Goal: Information Seeking & Learning: Check status

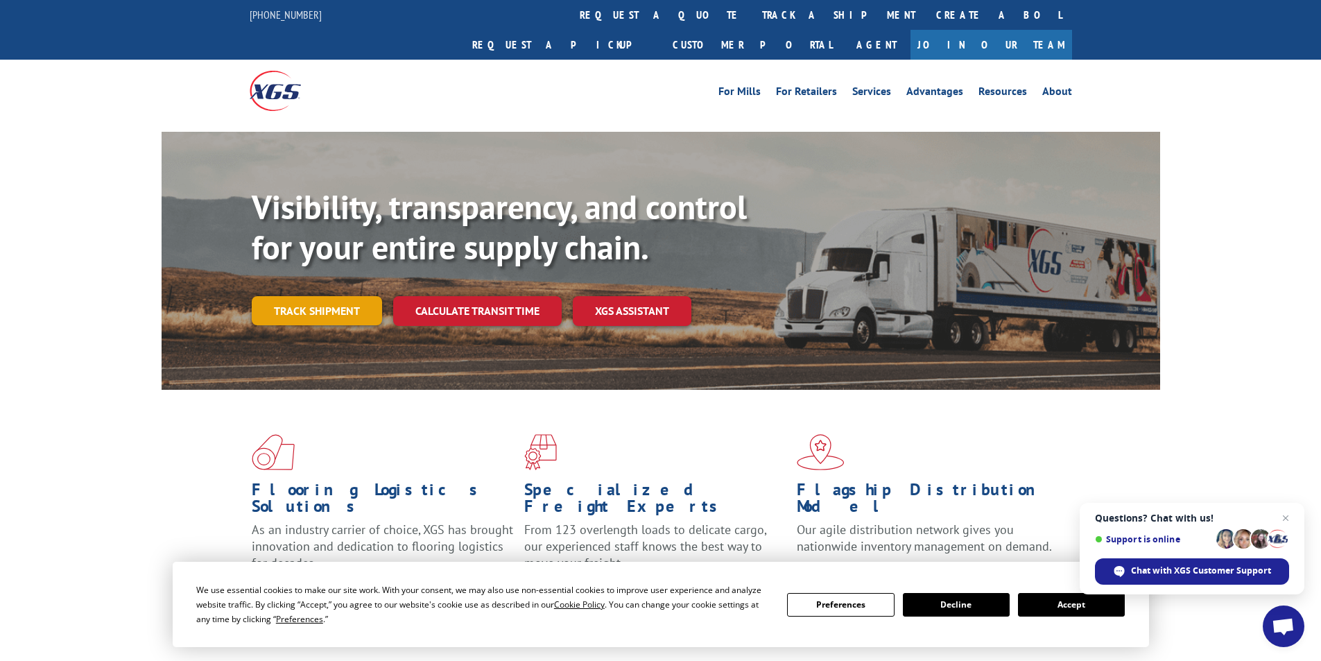
click at [351, 296] on link "Track shipment" at bounding box center [317, 310] width 130 height 29
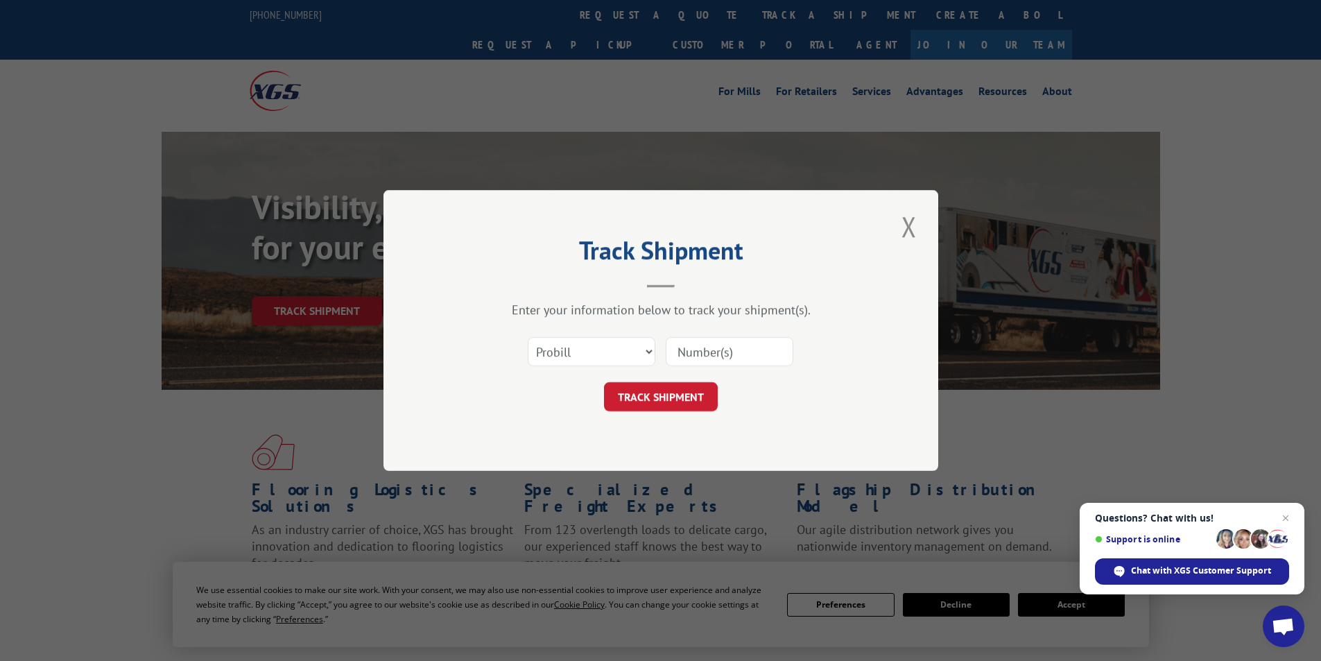
paste input "2825595"
type input "2825595"
click at [605, 361] on select "Select category... Probill BOL PO" at bounding box center [592, 351] width 128 height 29
select select "bol"
click at [528, 337] on select "Select category... Probill BOL PO" at bounding box center [592, 351] width 128 height 29
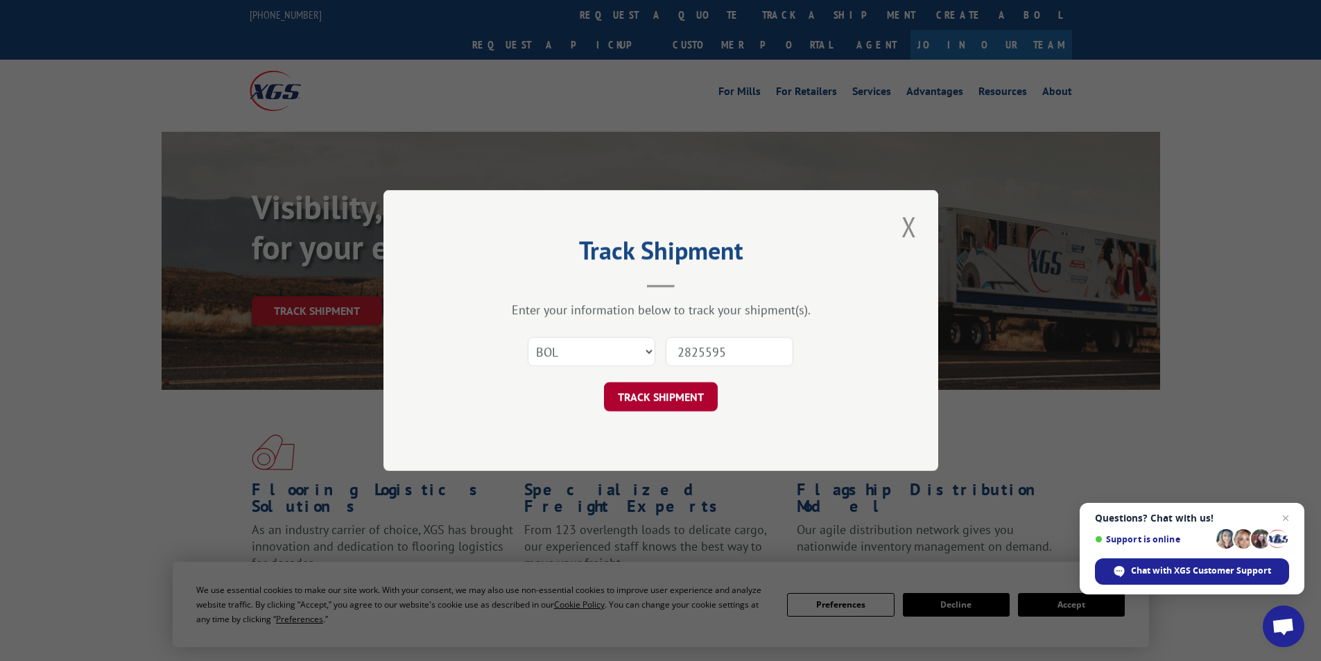
click at [639, 402] on button "TRACK SHIPMENT" at bounding box center [661, 396] width 114 height 29
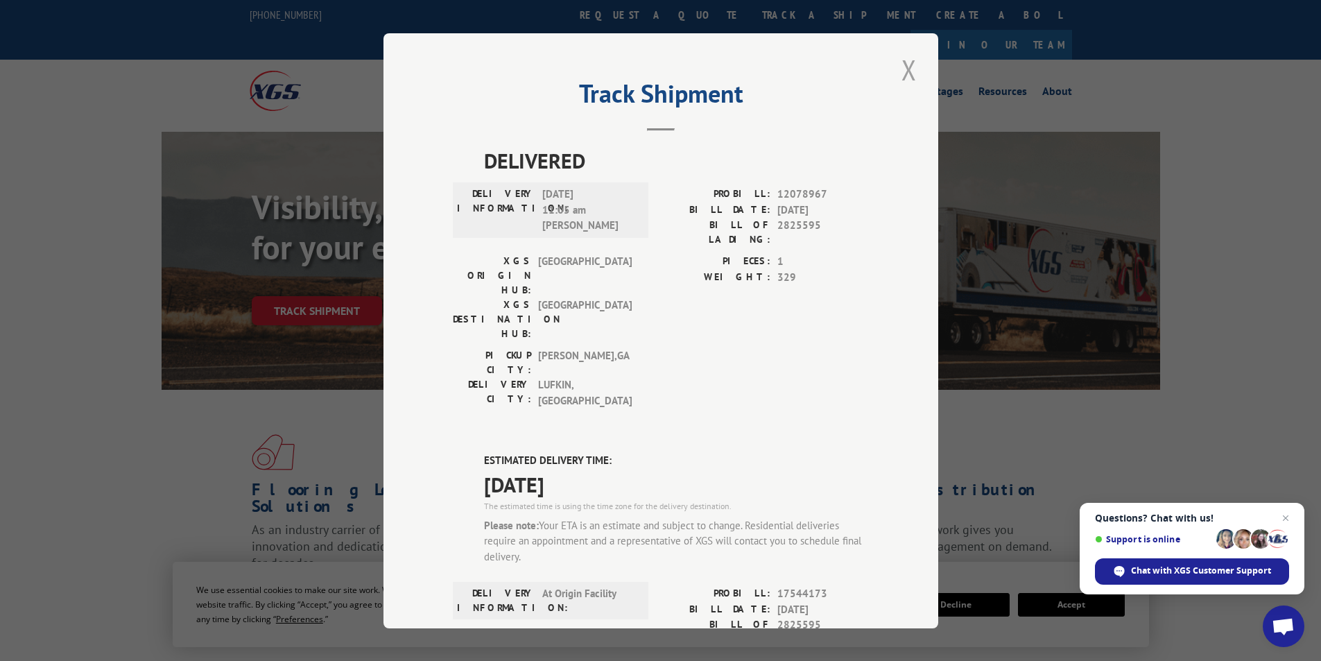
click at [903, 70] on button "Close modal" at bounding box center [909, 70] width 24 height 38
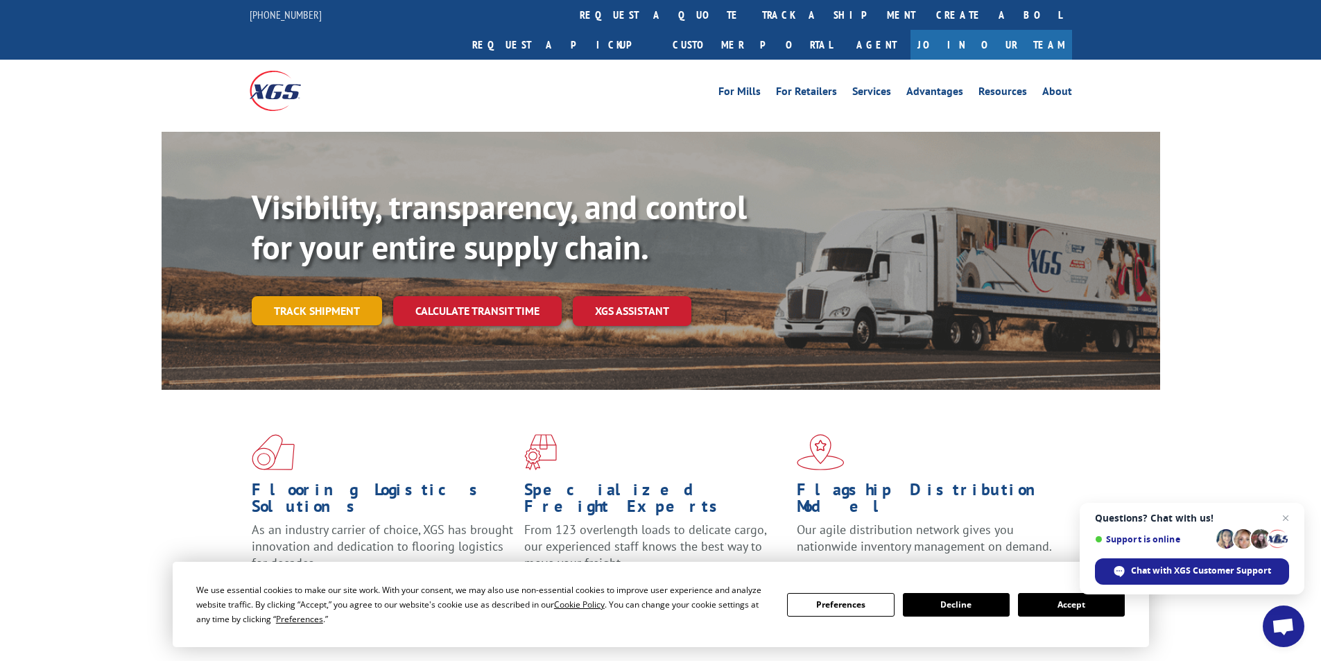
click at [327, 296] on link "Track shipment" at bounding box center [317, 310] width 130 height 29
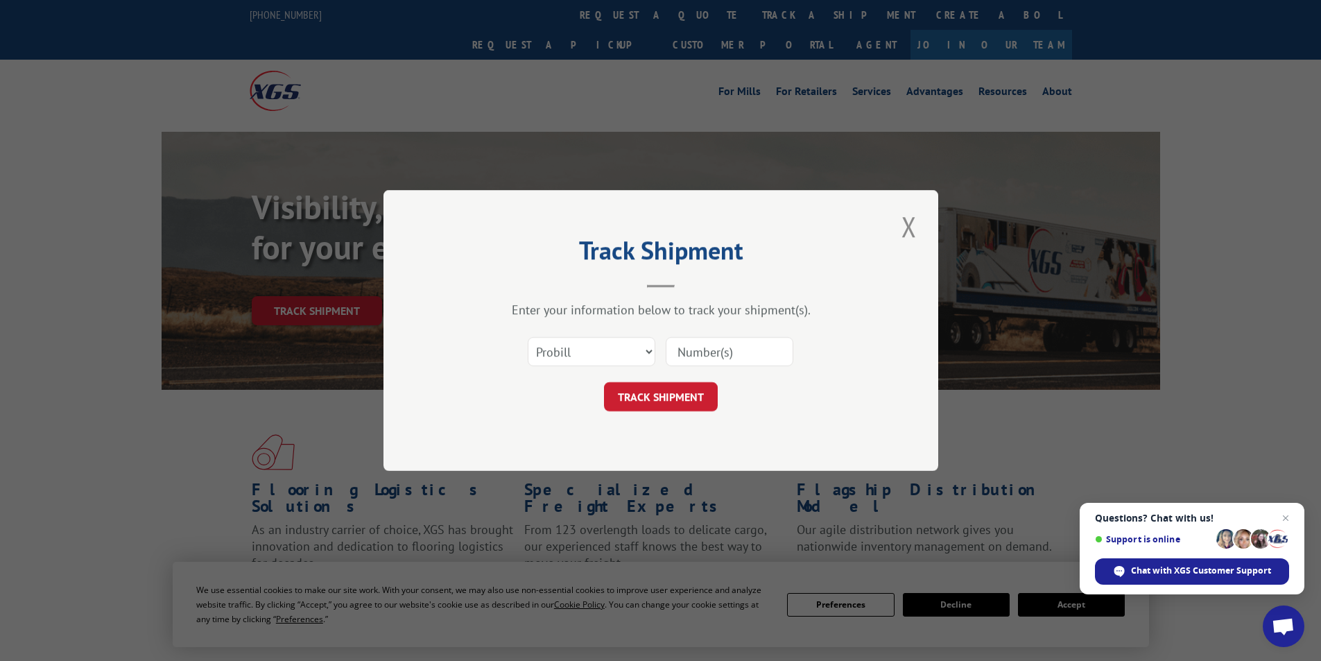
paste input "2825595"
type input "2825115"
click at [602, 350] on select "Select category... Probill BOL PO" at bounding box center [592, 351] width 128 height 29
select select "bol"
click at [528, 337] on select "Select category... Probill BOL PO" at bounding box center [592, 351] width 128 height 29
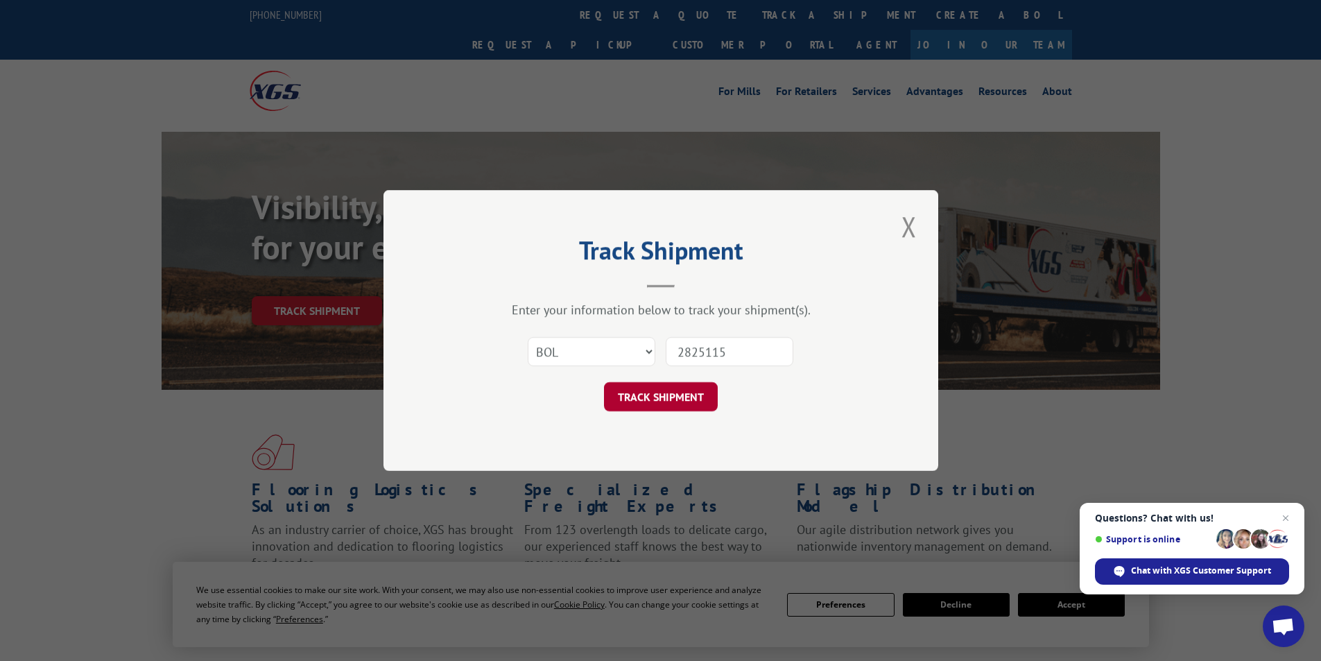
click at [646, 392] on button "TRACK SHIPMENT" at bounding box center [661, 396] width 114 height 29
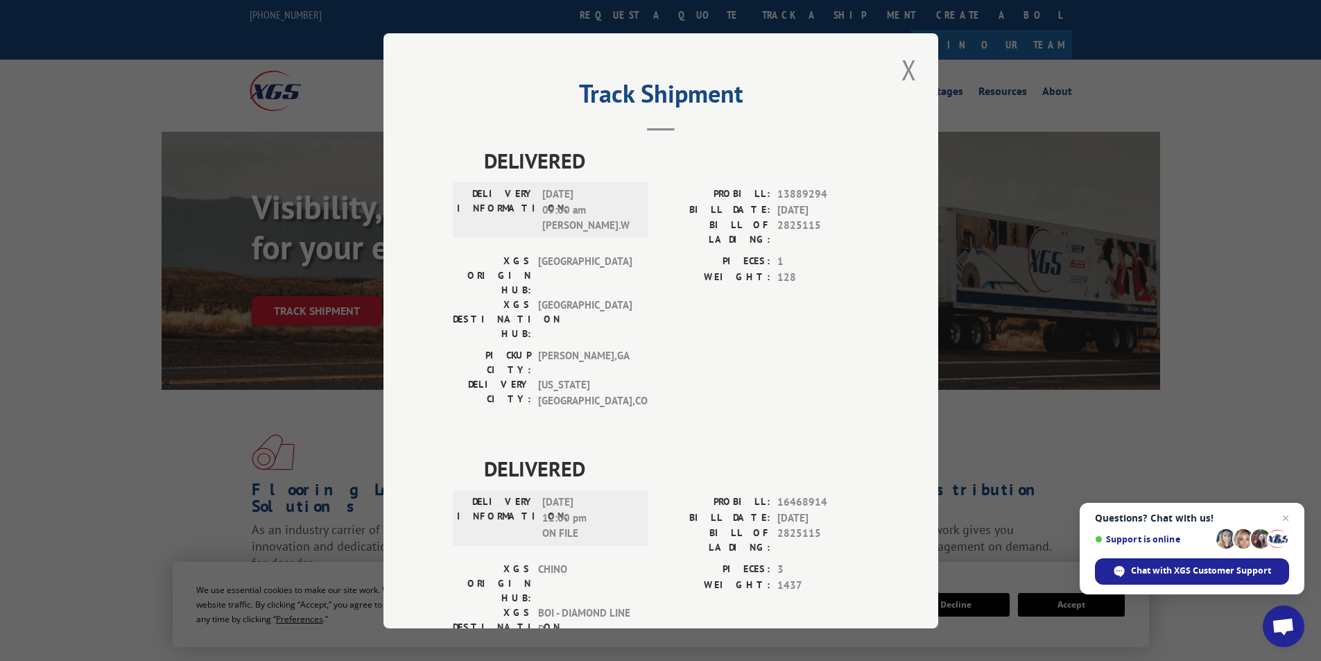
drag, startPoint x: 906, startPoint y: 80, endPoint x: 893, endPoint y: 128, distance: 49.6
click at [906, 79] on button "Close modal" at bounding box center [909, 70] width 24 height 38
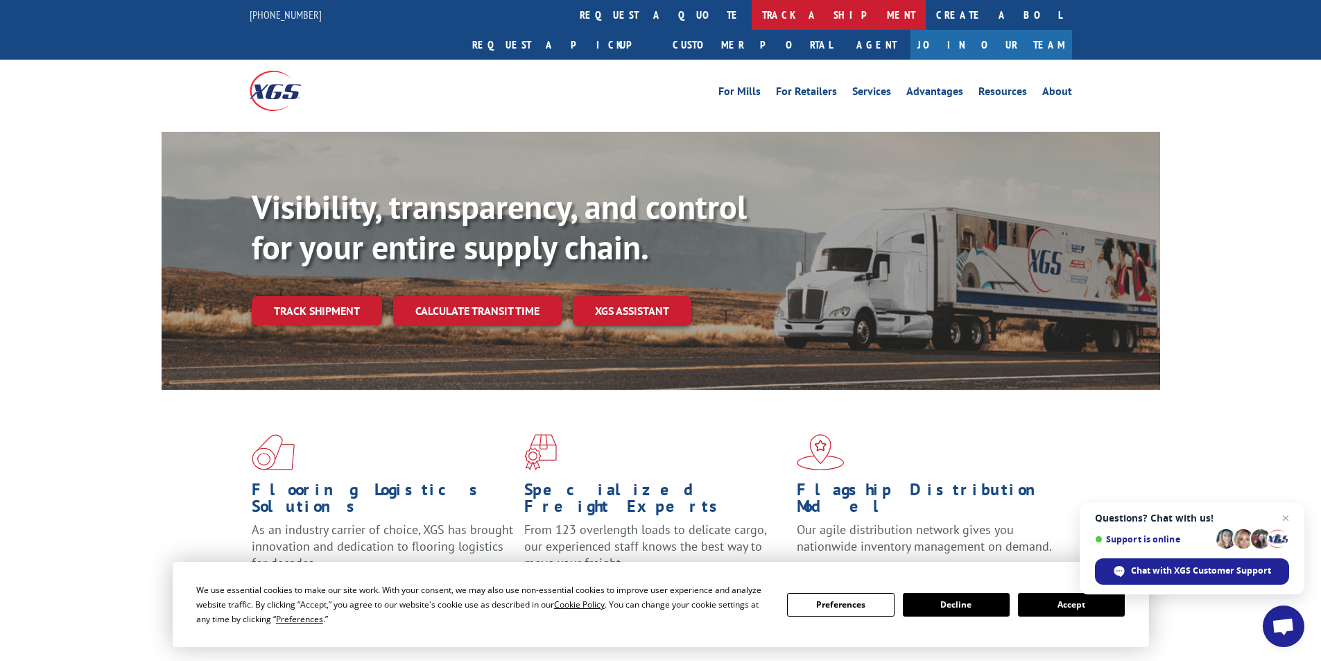
click at [752, 17] on link "track a shipment" at bounding box center [839, 15] width 174 height 30
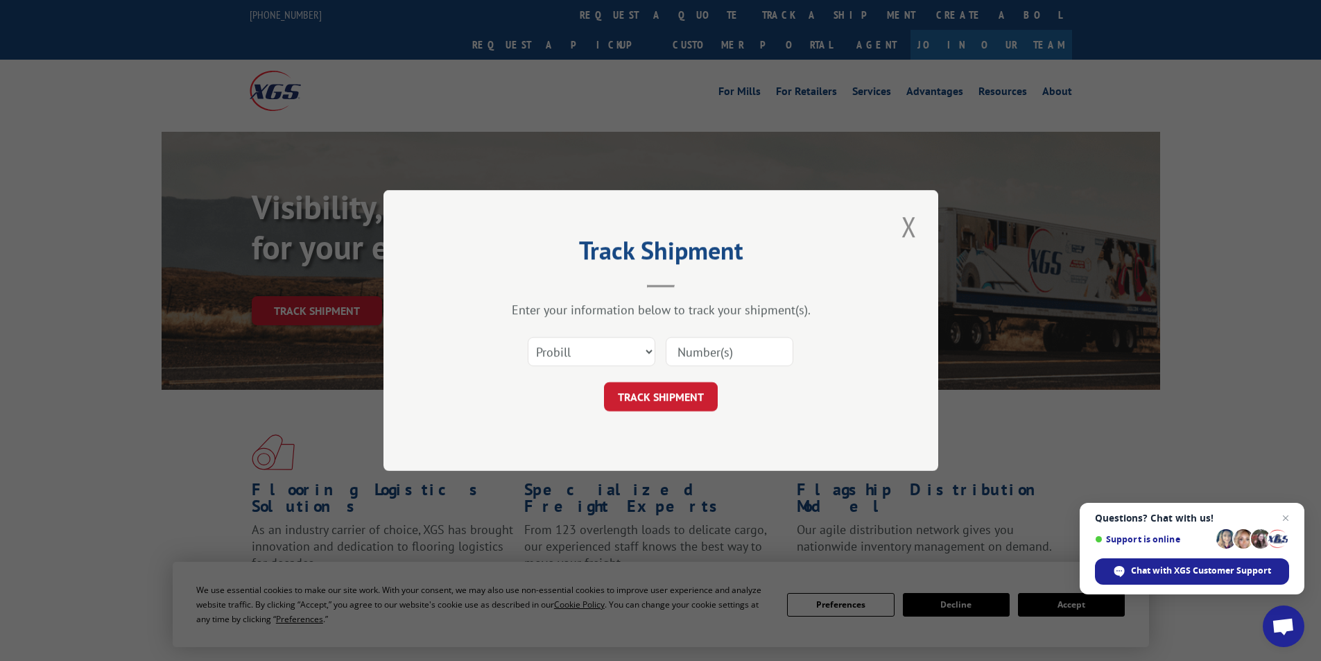
paste input "2819703"
type input "2819703"
drag, startPoint x: 593, startPoint y: 346, endPoint x: 589, endPoint y: 352, distance: 7.1
click at [593, 346] on select "Select category... Probill BOL PO" at bounding box center [592, 351] width 128 height 29
select select "bol"
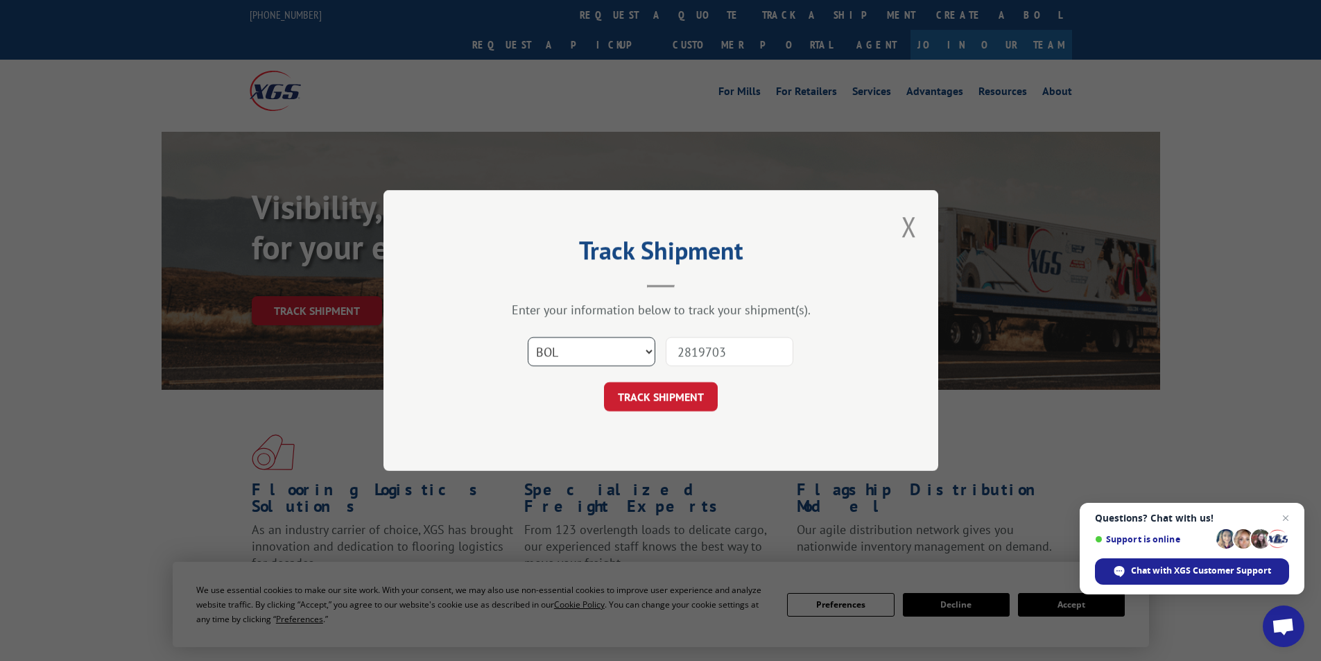
click at [528, 337] on select "Select category... Probill BOL PO" at bounding box center [592, 351] width 128 height 29
click at [626, 398] on button "TRACK SHIPMENT" at bounding box center [661, 396] width 114 height 29
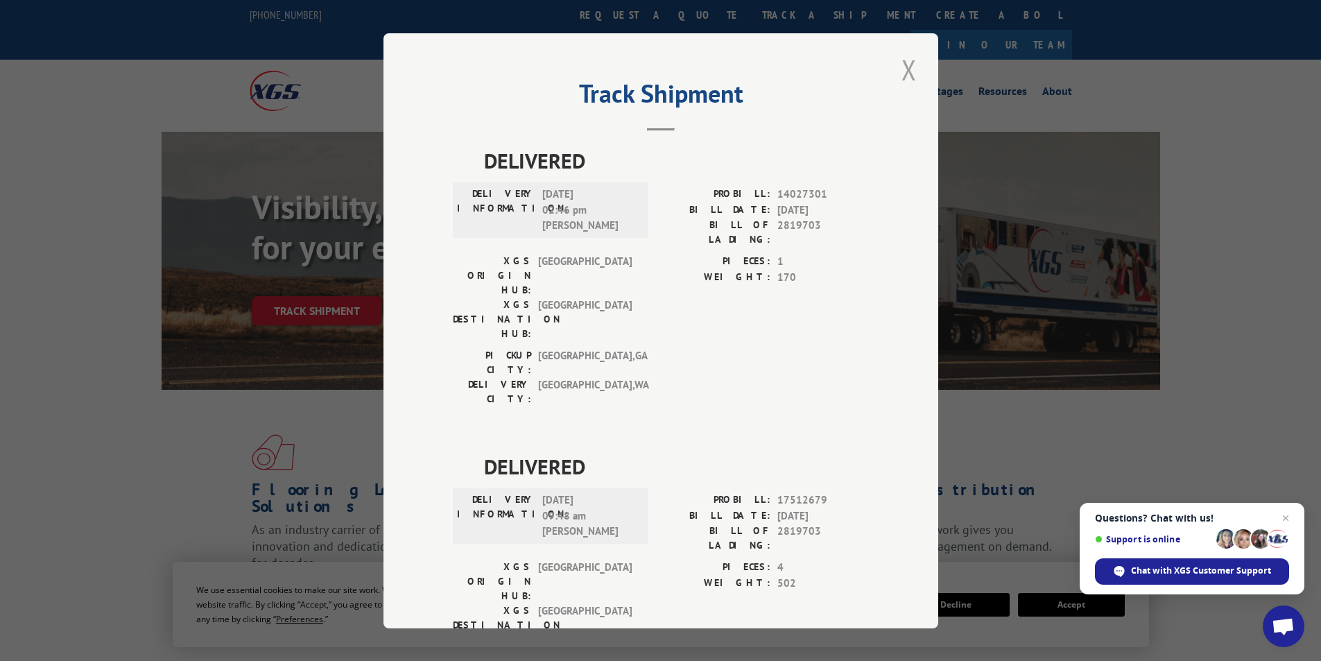
click at [897, 64] on button "Close modal" at bounding box center [909, 70] width 24 height 38
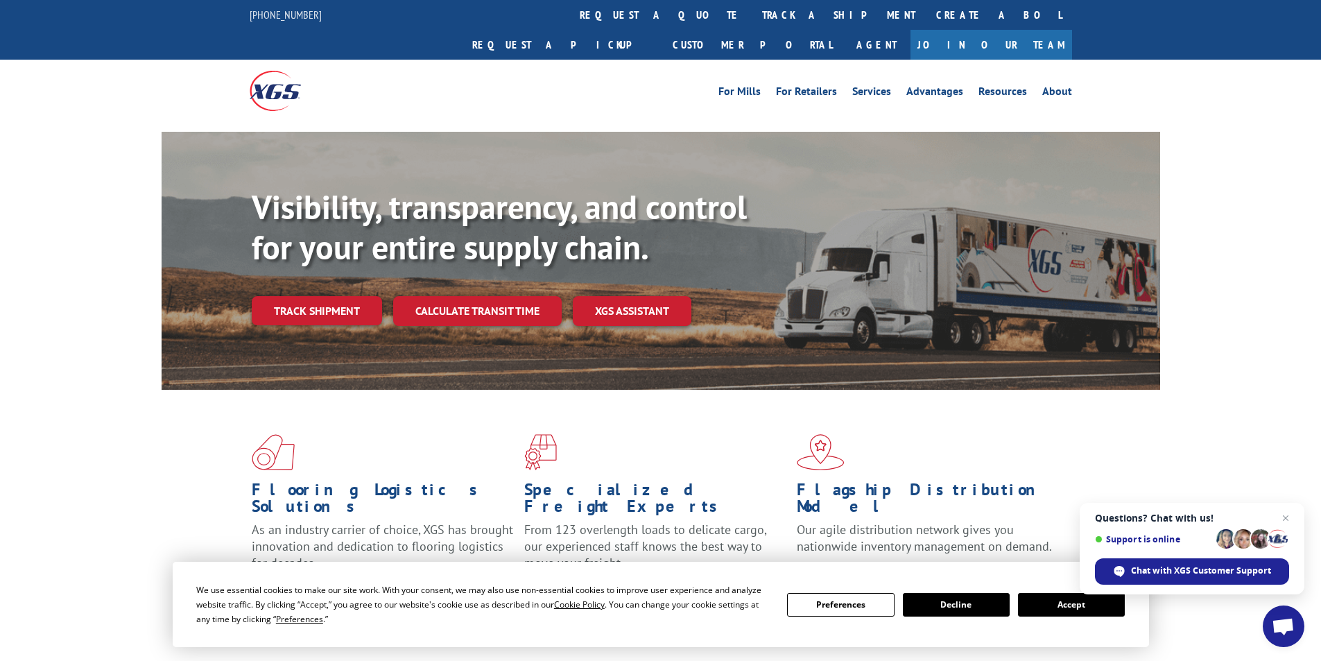
click at [752, 13] on link "track a shipment" at bounding box center [839, 15] width 174 height 30
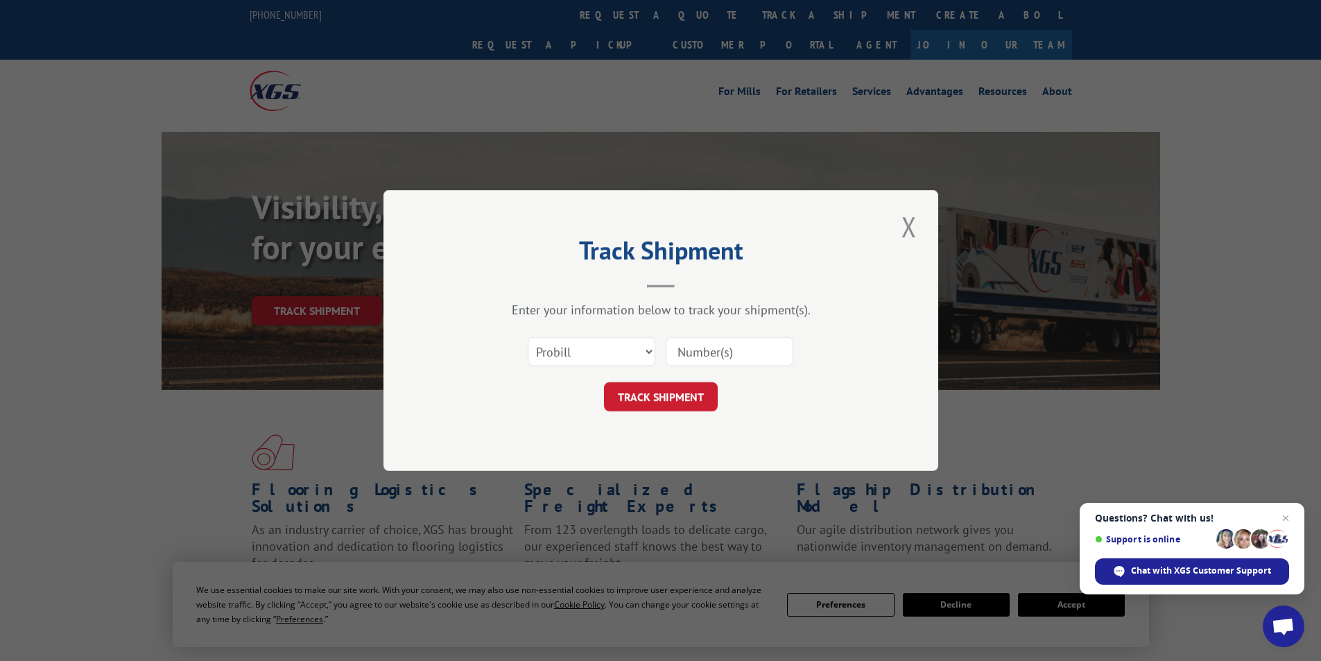
paste input "2817889"
type input "2817889"
click at [610, 350] on select "Select category... Probill BOL PO" at bounding box center [592, 351] width 128 height 29
select select "bol"
click at [528, 337] on select "Select category... Probill BOL PO" at bounding box center [592, 351] width 128 height 29
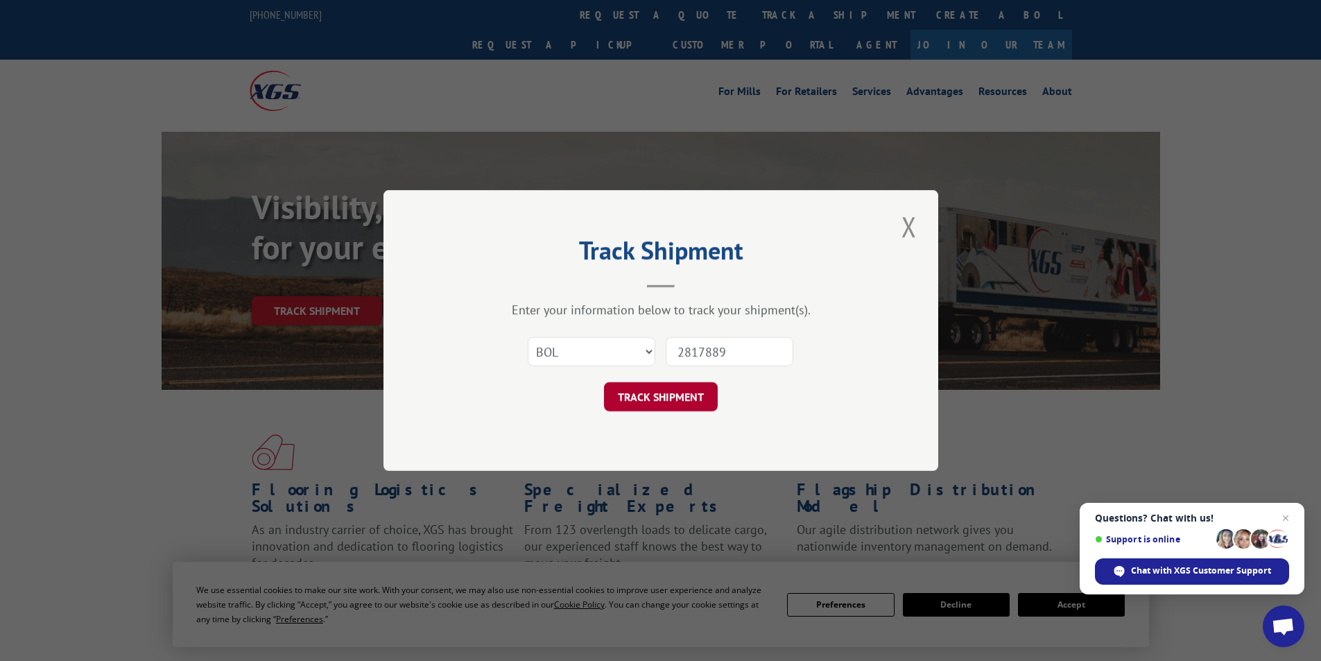
click at [644, 407] on button "TRACK SHIPMENT" at bounding box center [661, 396] width 114 height 29
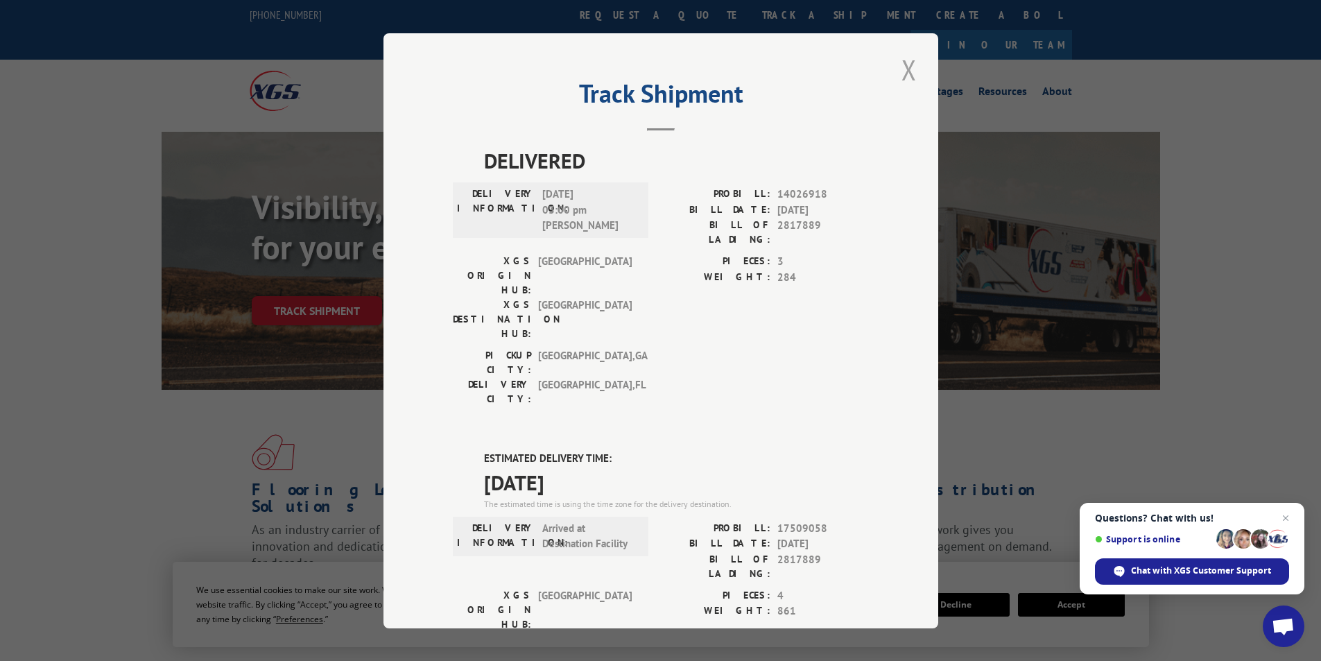
click at [905, 67] on button "Close modal" at bounding box center [909, 70] width 24 height 38
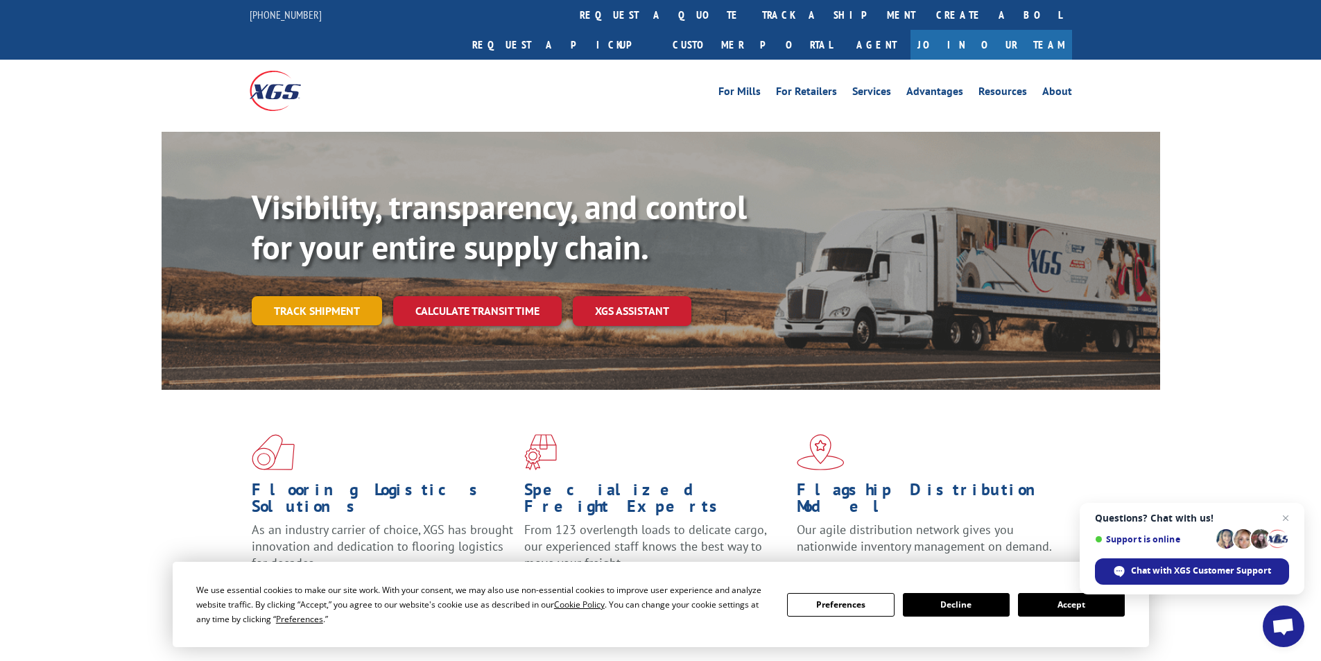
click at [318, 296] on link "Track shipment" at bounding box center [317, 310] width 130 height 29
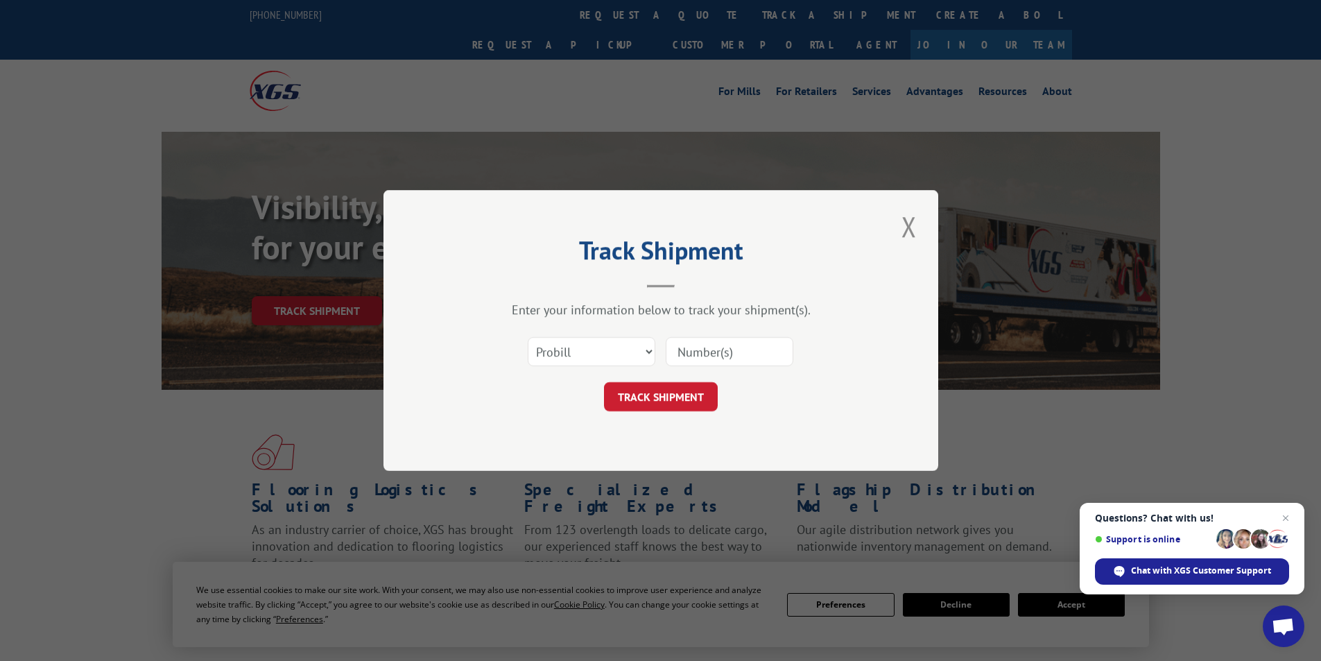
paste input "2821714"
type input "2821714"
drag, startPoint x: 585, startPoint y: 354, endPoint x: 578, endPoint y: 364, distance: 11.5
click at [585, 354] on select "Select category... Probill BOL PO" at bounding box center [592, 351] width 128 height 29
select select "bol"
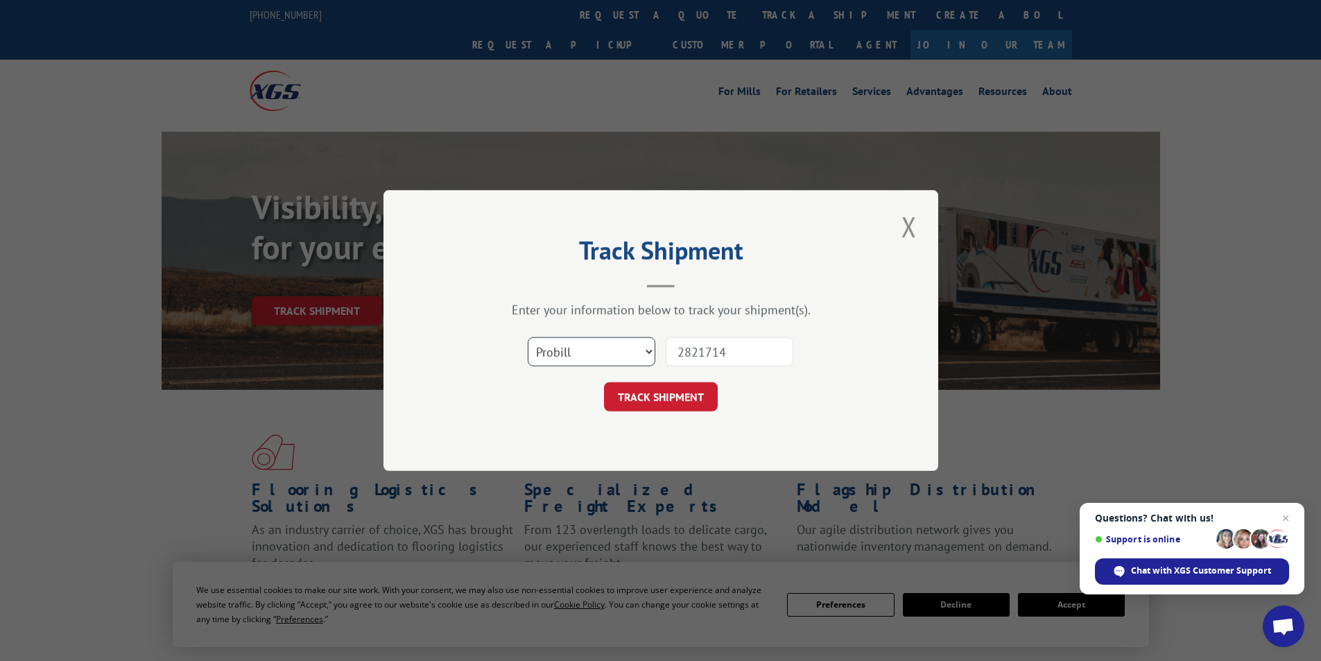
click at [528, 337] on select "Select category... Probill BOL PO" at bounding box center [592, 351] width 128 height 29
click at [669, 402] on button "TRACK SHIPMENT" at bounding box center [661, 396] width 114 height 29
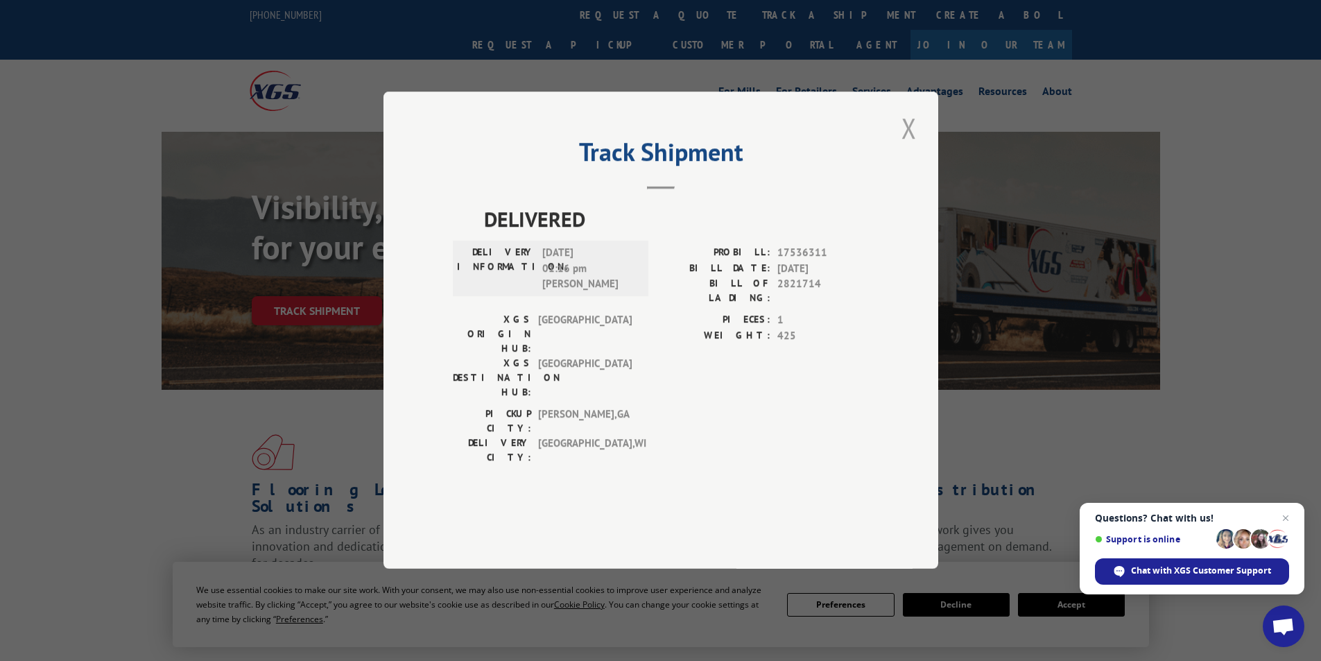
click at [919, 147] on button "Close modal" at bounding box center [909, 128] width 24 height 38
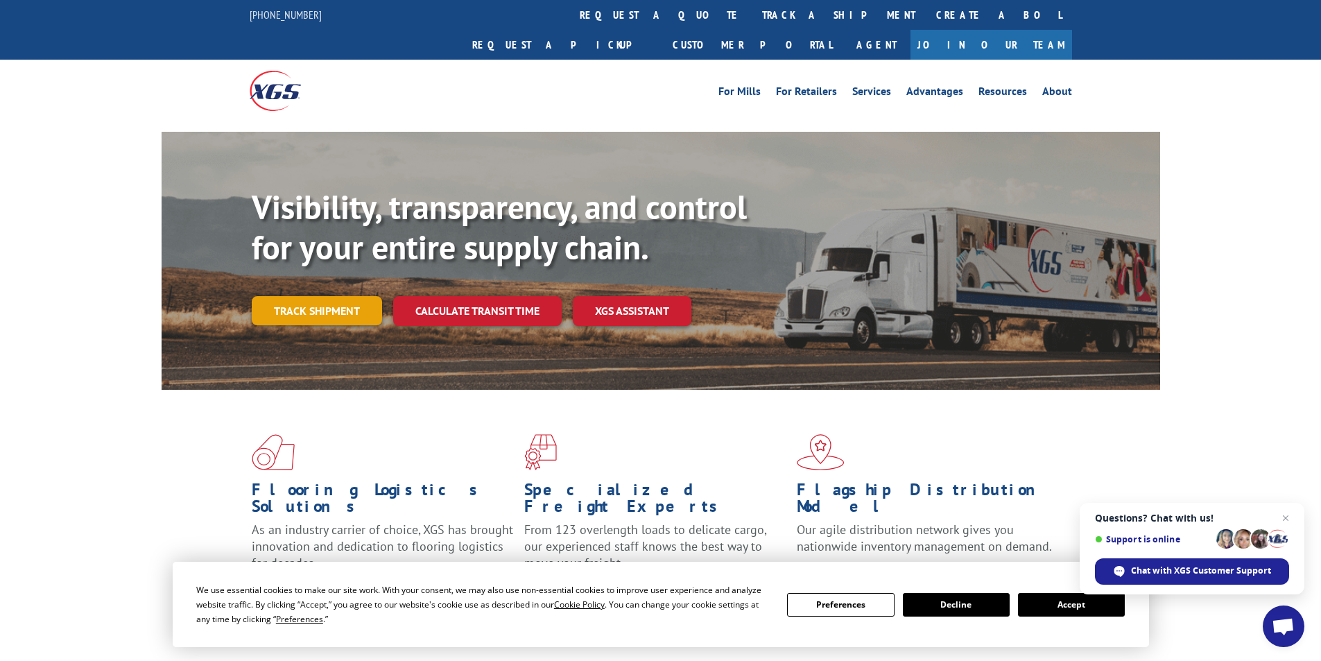
click at [266, 296] on link "Track shipment" at bounding box center [317, 310] width 130 height 29
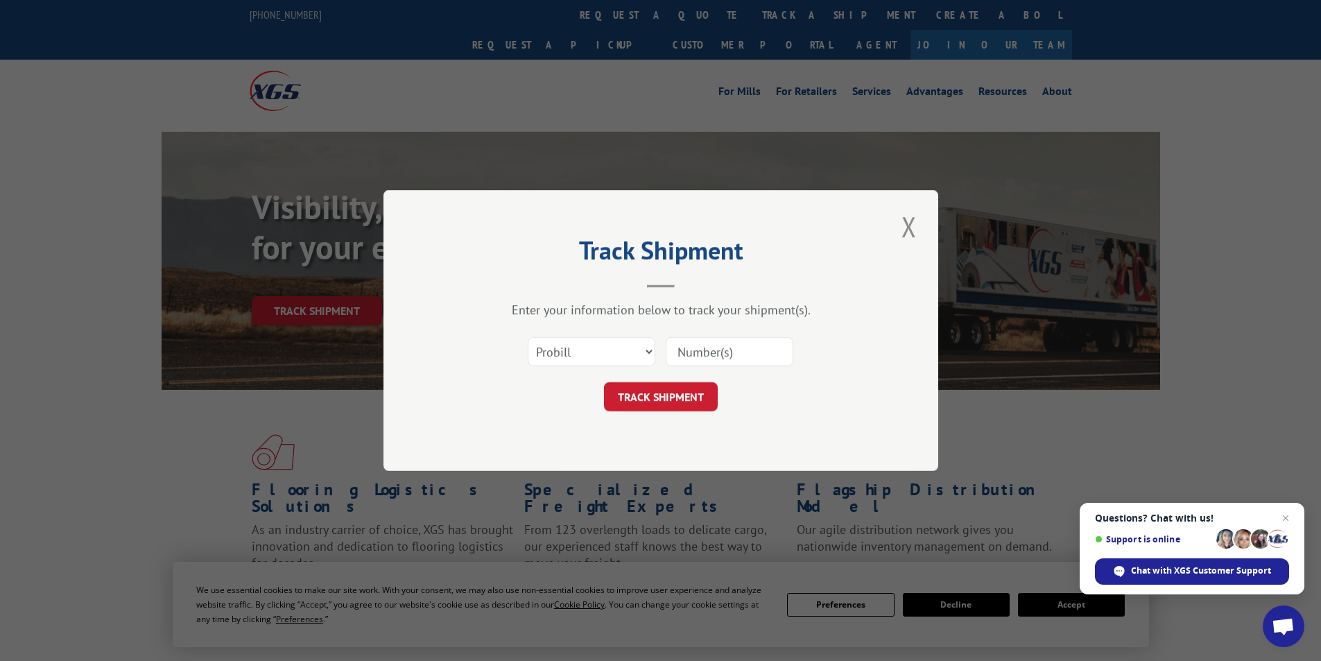
paste input "2821646"
type input "2821646"
click at [611, 350] on select "Select category... Probill BOL PO" at bounding box center [592, 351] width 128 height 29
select select "bol"
click at [528, 337] on select "Select category... Probill BOL PO" at bounding box center [592, 351] width 128 height 29
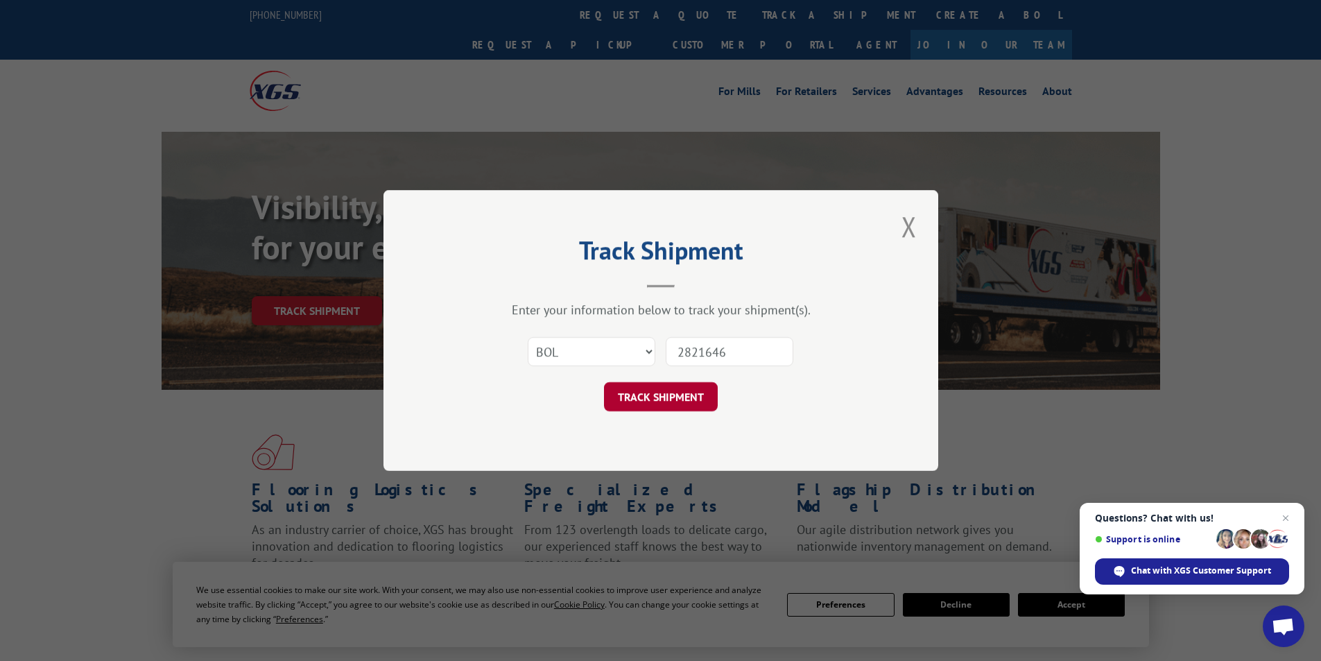
click at [653, 398] on button "TRACK SHIPMENT" at bounding box center [661, 396] width 114 height 29
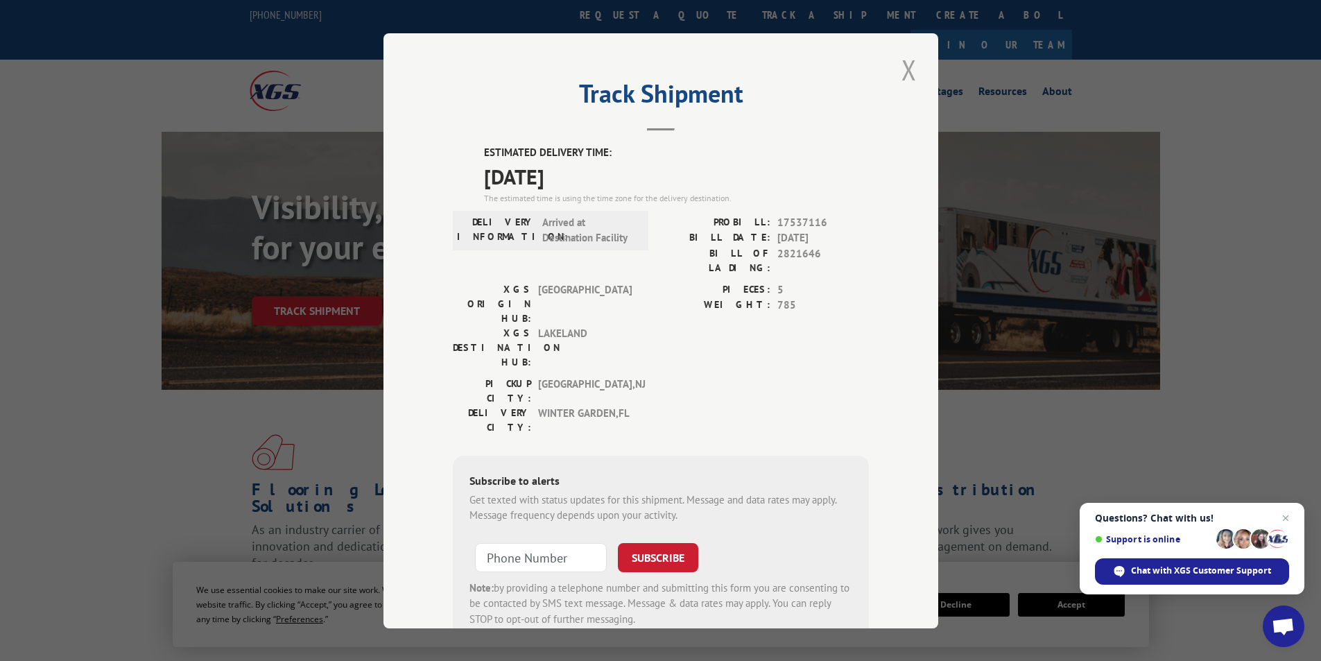
click at [905, 73] on button "Close modal" at bounding box center [909, 70] width 24 height 38
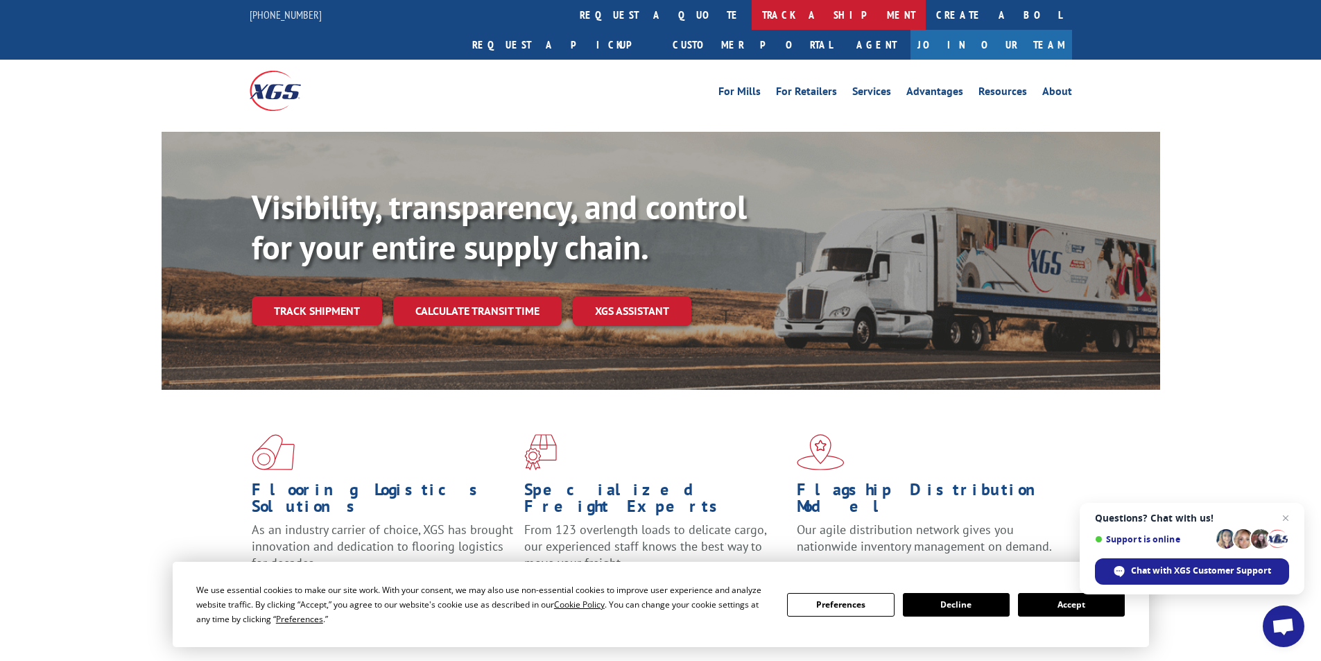
click at [752, 13] on link "track a shipment" at bounding box center [839, 15] width 174 height 30
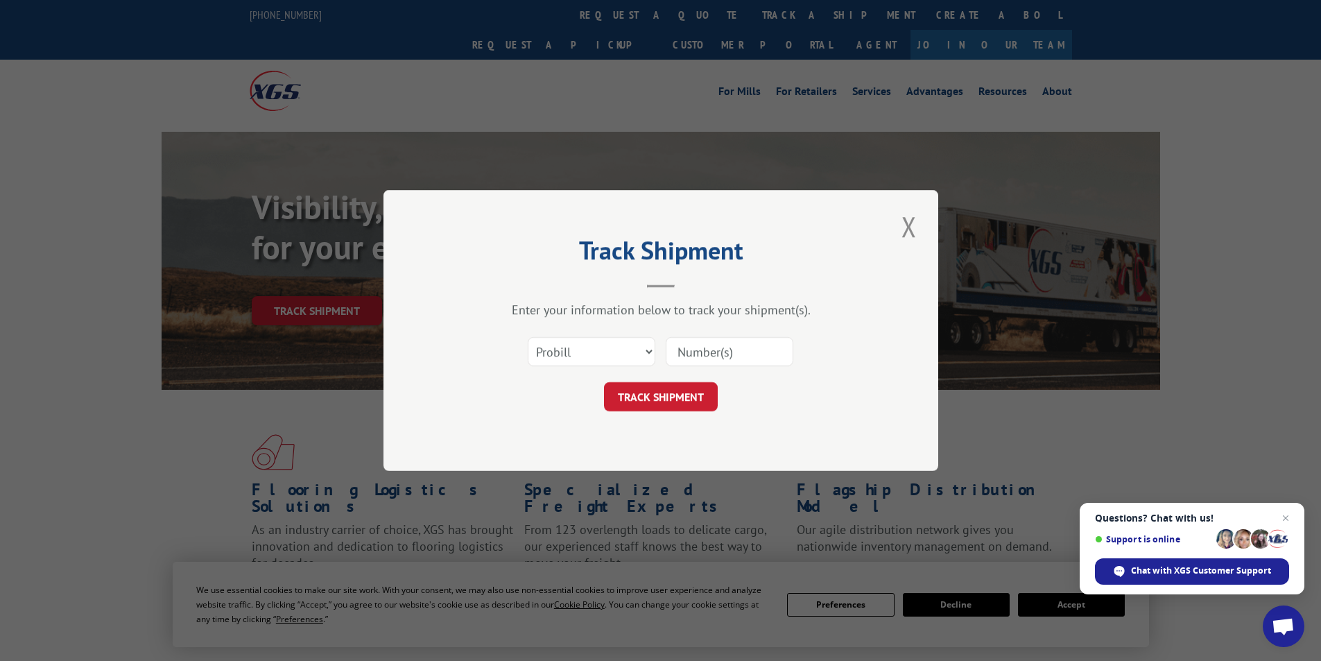
paste input "2823267"
type input "2823267"
drag, startPoint x: 620, startPoint y: 349, endPoint x: 607, endPoint y: 365, distance: 21.2
click at [620, 349] on select "Select category... Probill BOL PO" at bounding box center [592, 351] width 128 height 29
select select "bol"
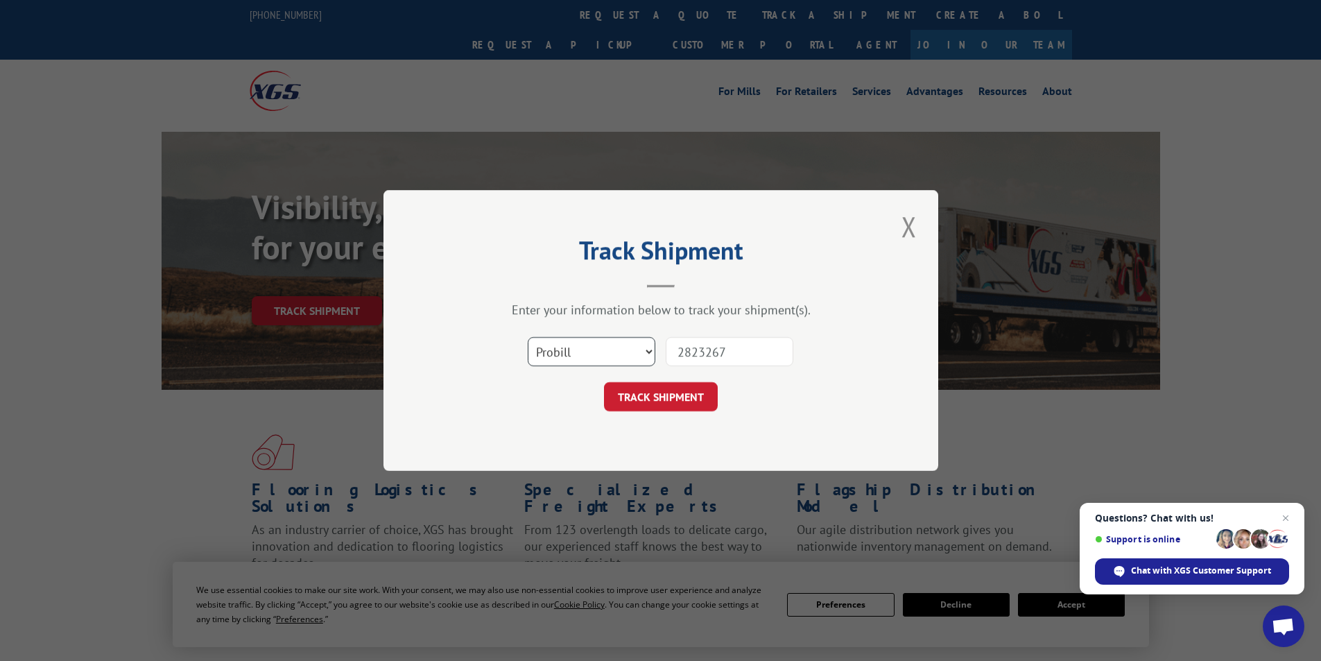
click at [528, 337] on select "Select category... Probill BOL PO" at bounding box center [592, 351] width 128 height 29
click at [657, 405] on button "TRACK SHIPMENT" at bounding box center [661, 396] width 114 height 29
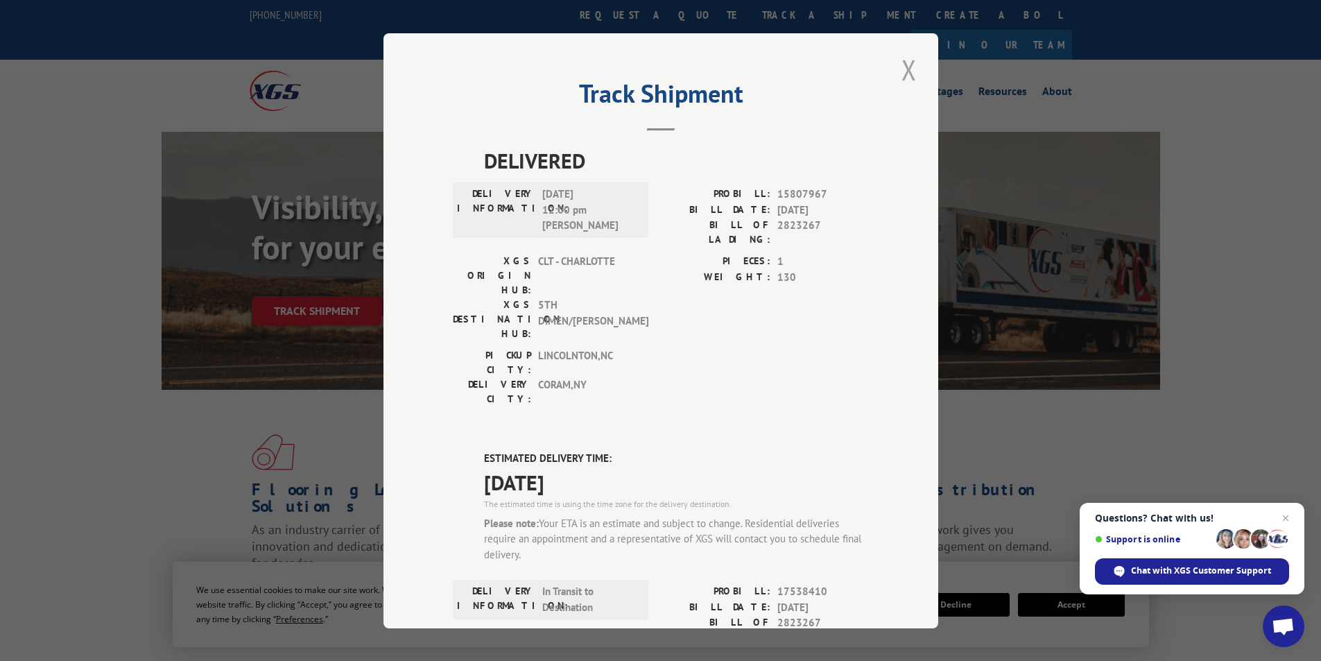
click at [898, 71] on button "Close modal" at bounding box center [909, 70] width 24 height 38
